Goal: Task Accomplishment & Management: Use online tool/utility

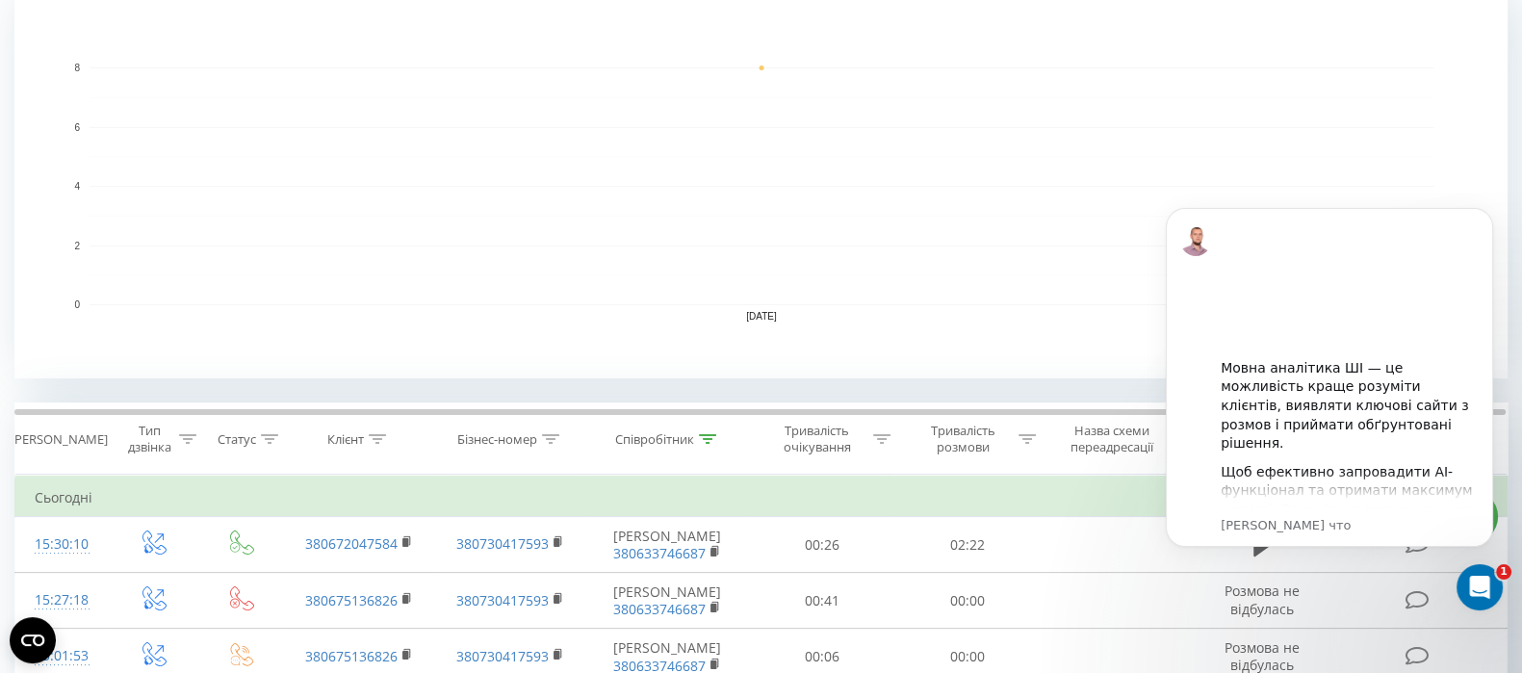
scroll to position [669, 0]
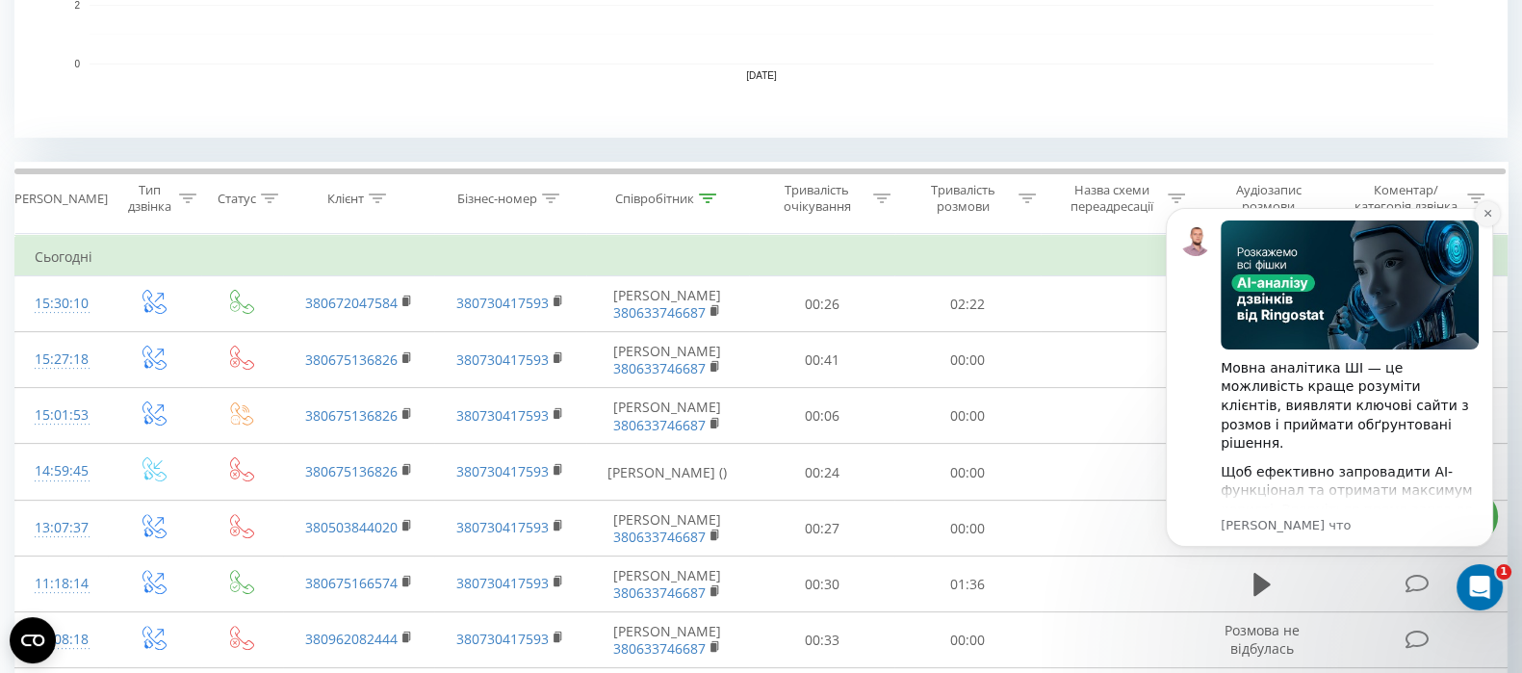
click at [1487, 218] on icon "Відхилити сповіщення" at bounding box center [1488, 213] width 11 height 11
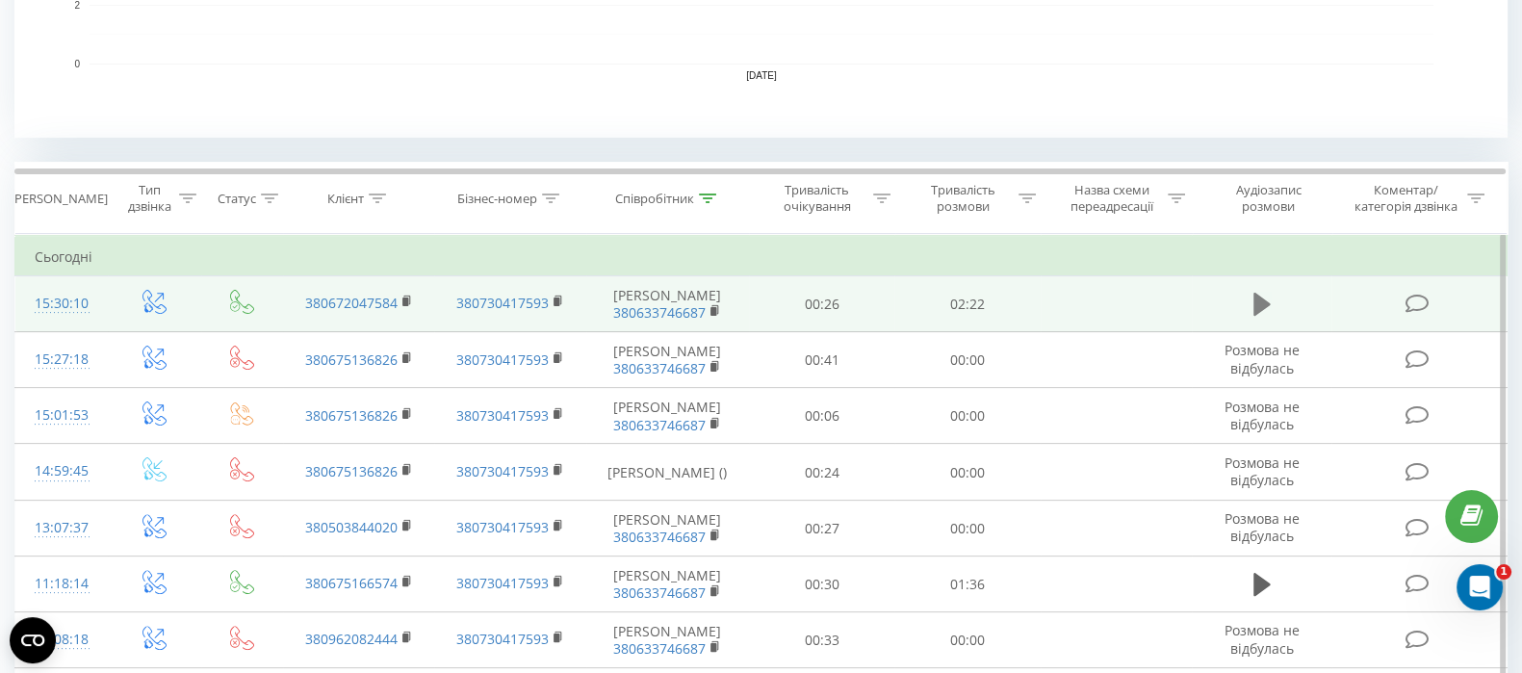
click at [1257, 298] on icon at bounding box center [1262, 304] width 17 height 23
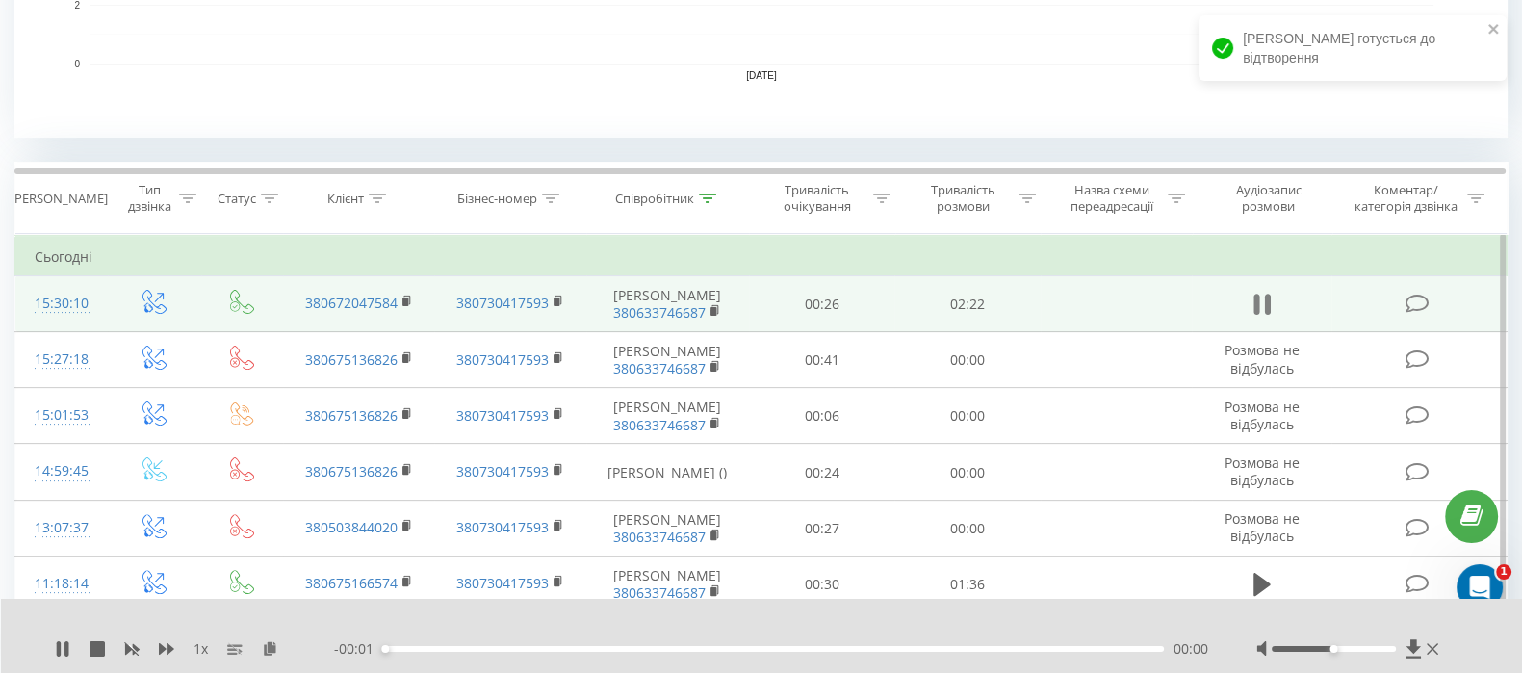
click at [1262, 305] on icon at bounding box center [1262, 304] width 17 height 27
click at [274, 642] on icon at bounding box center [270, 647] width 16 height 13
click at [266, 639] on div "1 х - 00:01 00:00 00:00" at bounding box center [749, 648] width 1389 height 19
click at [274, 641] on icon at bounding box center [270, 647] width 16 height 13
